Goal: Find specific page/section: Find specific page/section

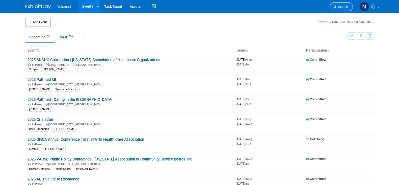
click at [345, 7] on span "Search" at bounding box center [343, 7] width 12 height 4
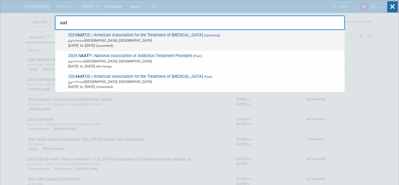
type input "aat"
click at [267, 35] on span "2025 AAT OD | American Association for the Treatment of [MEDICAL_DATA] (Upcomin…" at bounding box center [204, 40] width 275 height 15
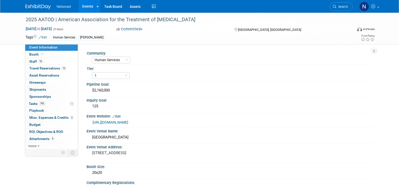
select select "Human Services"
select select "1"
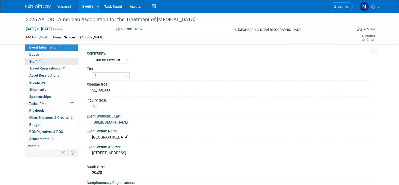
click at [52, 61] on link "16 Staff 16" at bounding box center [51, 61] width 53 height 7
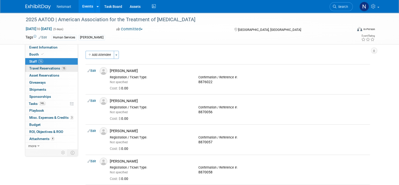
click at [52, 68] on span "Travel Reservations 15" at bounding box center [47, 68] width 37 height 4
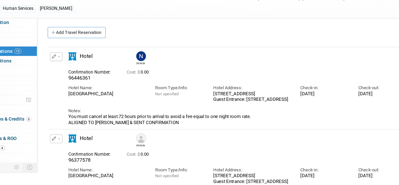
click at [111, 88] on span "96446361" at bounding box center [109, 88] width 16 height 4
copy div "96446361"
